Goal: Check status: Check status

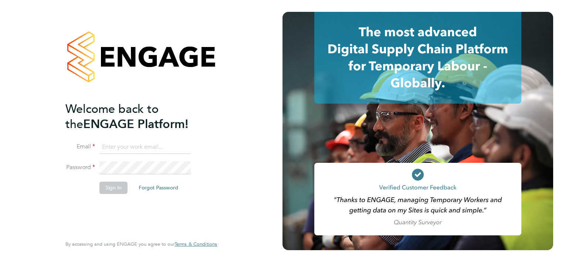
type input "mark.jacques@vistry.co.uk"
click at [115, 188] on button "Sign In" at bounding box center [113, 187] width 28 height 12
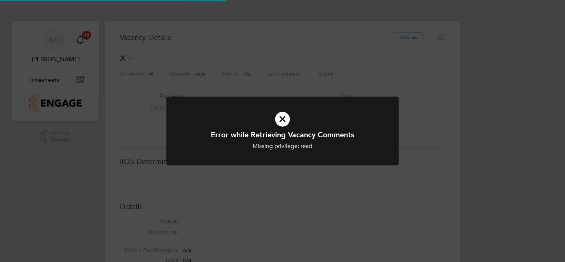
scroll to position [12, 159]
click at [261, 83] on div "Error while Retrieving Vacancy Comments Missing privilege: read Cancel Okay" at bounding box center [282, 131] width 565 height 262
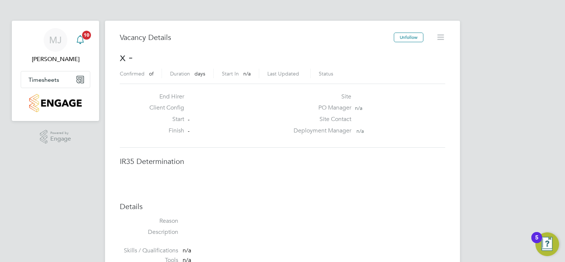
click at [85, 33] on span "10" at bounding box center [86, 35] width 9 height 9
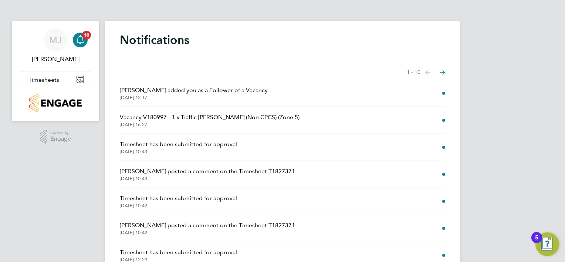
click at [222, 92] on span "[PERSON_NAME] added you as a Follower of a Vacancy" at bounding box center [194, 90] width 148 height 9
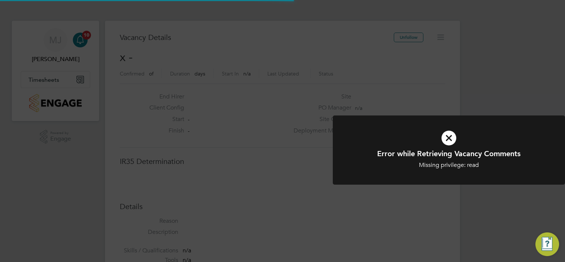
scroll to position [12, 159]
click at [322, 158] on div "Error while Retrieving Vacancy Comments Missing privilege: read Cancel Okay" at bounding box center [282, 131] width 565 height 262
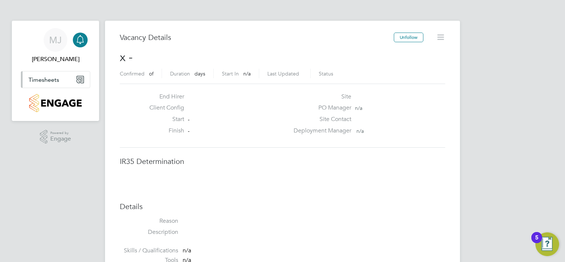
click at [81, 83] on button "Timesheets" at bounding box center [55, 79] width 69 height 16
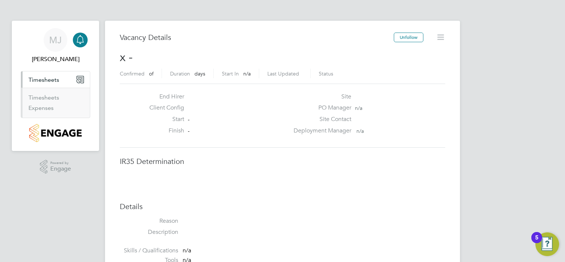
click at [63, 99] on li "Timesheets" at bounding box center [55, 99] width 55 height 10
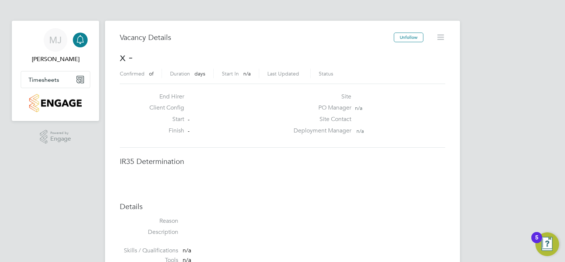
click at [123, 59] on span "x -" at bounding box center [126, 57] width 13 height 14
click at [122, 58] on span "x -" at bounding box center [126, 57] width 13 height 14
click at [123, 59] on span "x -" at bounding box center [126, 57] width 13 height 14
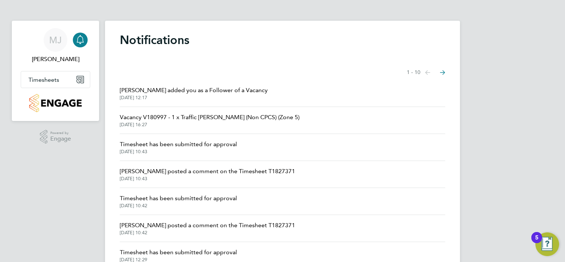
click at [200, 144] on span "Timesheet has been submitted for approval" at bounding box center [178, 144] width 117 height 9
click at [201, 174] on span "[PERSON_NAME] posted a comment on the Timesheet T1827371" at bounding box center [207, 171] width 175 height 9
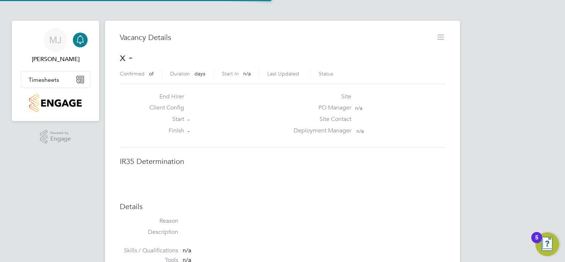
scroll to position [12, 159]
